Goal: Navigation & Orientation: Find specific page/section

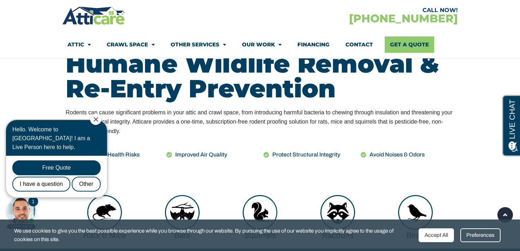
scroll to position [283, 0]
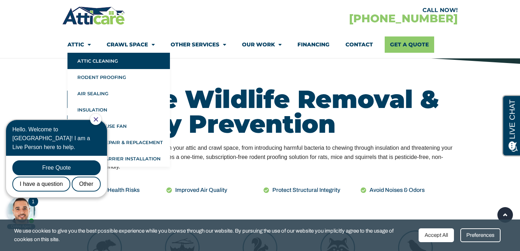
click at [98, 58] on link "Attic Cleaning" at bounding box center [119, 61] width 103 height 16
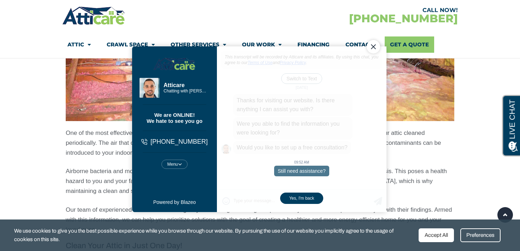
click at [372, 48] on div "Close Chat" at bounding box center [373, 46] width 13 height 13
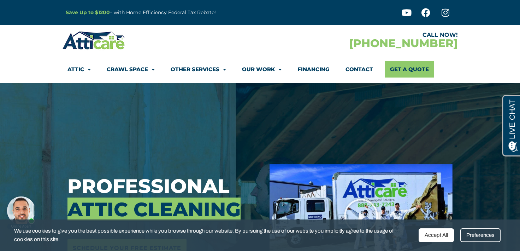
click at [135, 68] on link "Crawl Space" at bounding box center [131, 69] width 48 height 16
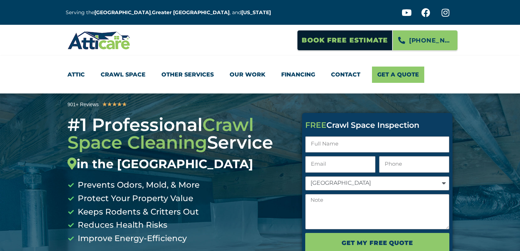
click at [185, 76] on link "Other Services" at bounding box center [188, 74] width 52 height 16
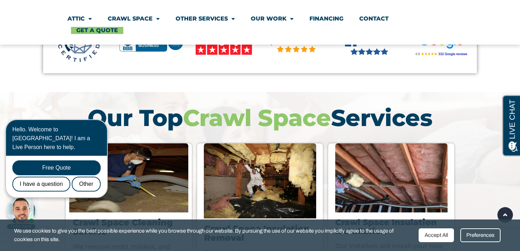
scroll to position [318, 0]
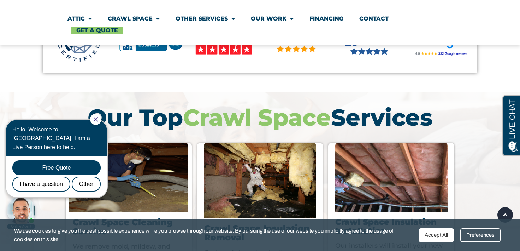
click at [98, 118] on icon "Close Chat" at bounding box center [96, 119] width 5 height 5
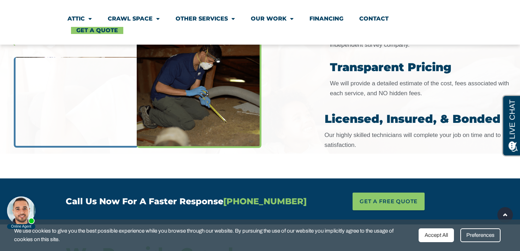
scroll to position [1909, 0]
